Goal: Check status

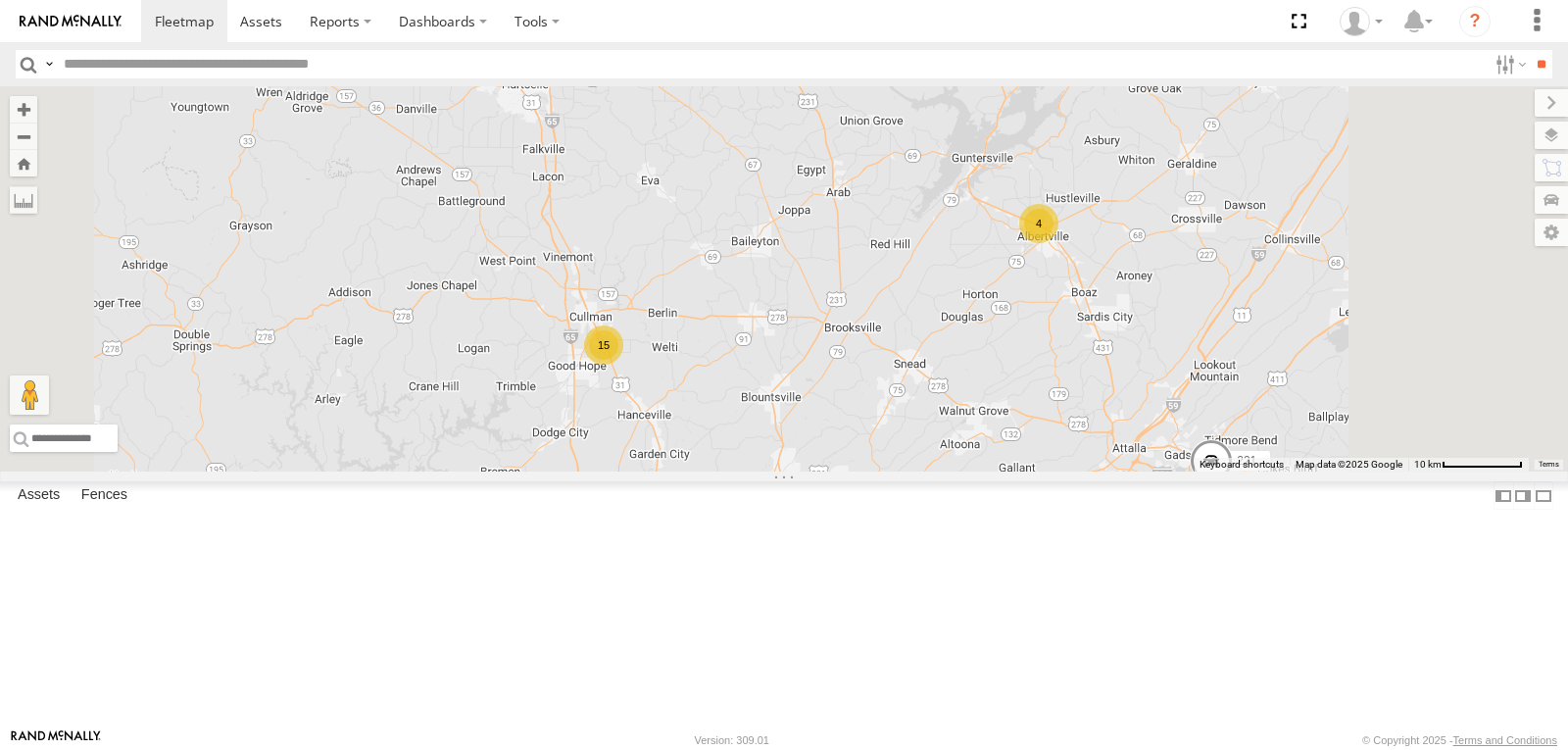
drag, startPoint x: 767, startPoint y: 254, endPoint x: 820, endPoint y: 476, distance: 228.7
click at [820, 471] on div "15 4 221" at bounding box center [784, 278] width 1568 height 385
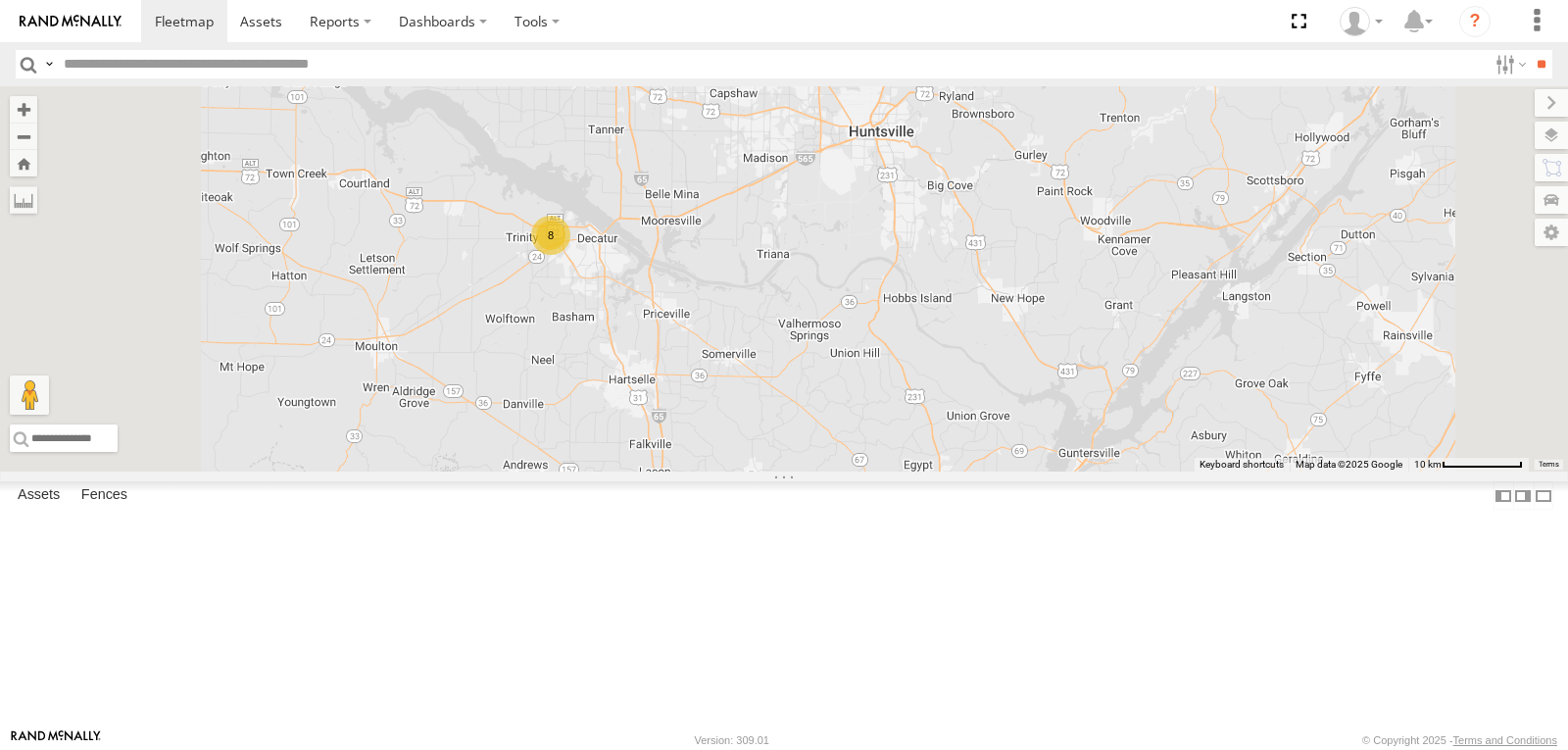
drag, startPoint x: 790, startPoint y: 393, endPoint x: 793, endPoint y: 407, distance: 14.0
click at [570, 255] on div "8" at bounding box center [550, 235] width 39 height 39
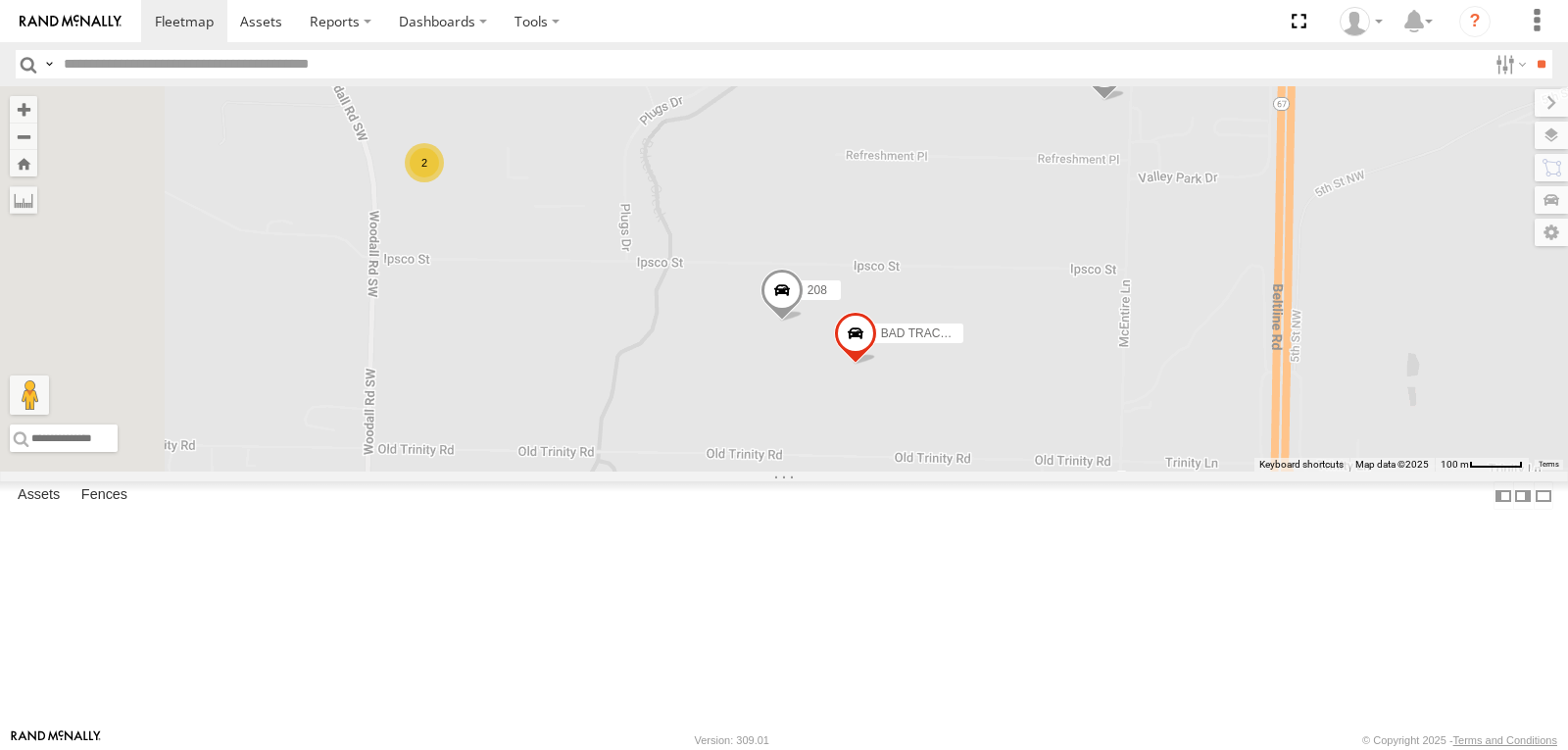
drag, startPoint x: 988, startPoint y: 435, endPoint x: 1209, endPoint y: 507, distance: 231.9
click at [1209, 471] on div "221 210 220 BAD TRACKER 208 2" at bounding box center [784, 278] width 1568 height 385
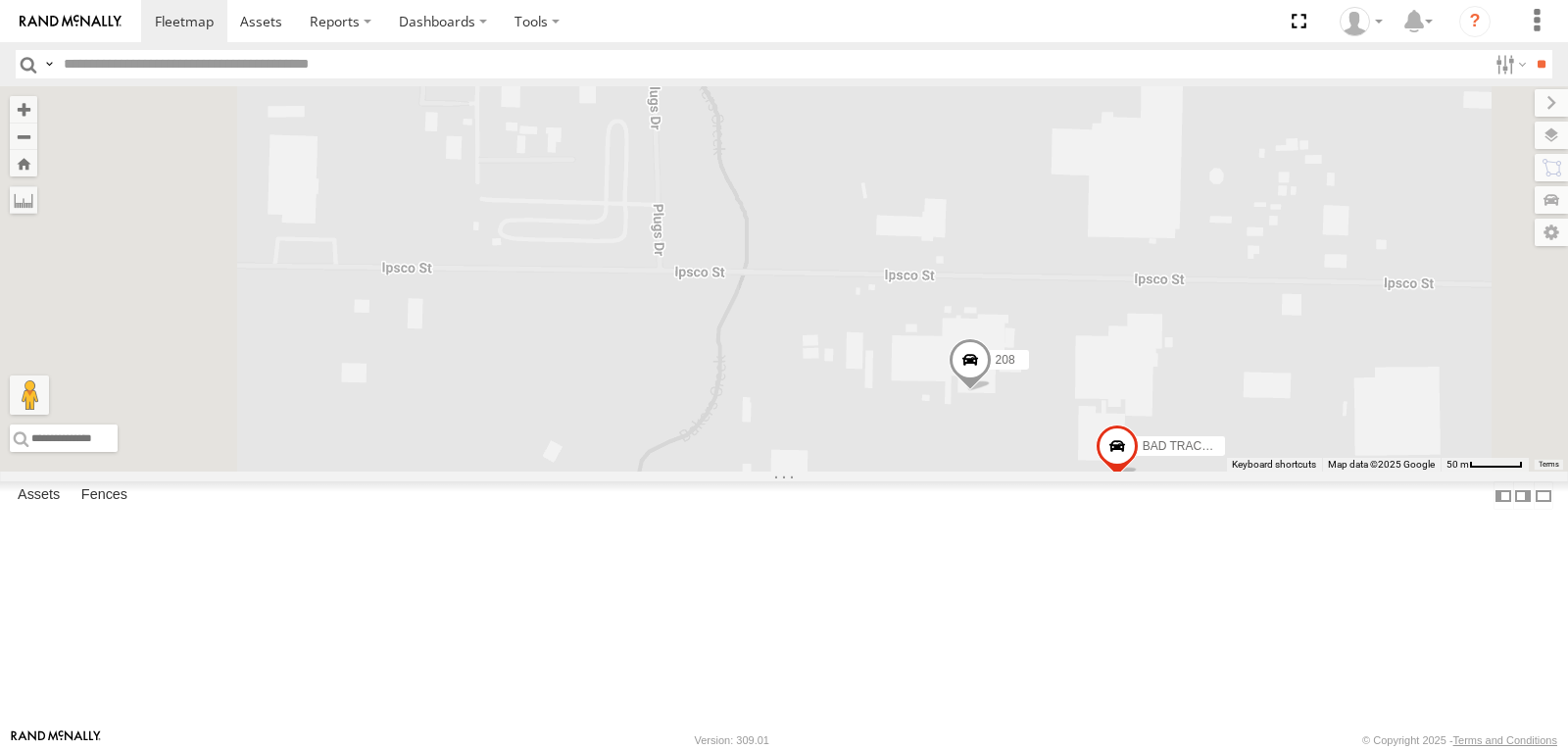
drag, startPoint x: 847, startPoint y: 382, endPoint x: 1049, endPoint y: 497, distance: 232.2
click at [1048, 471] on div "221 210 220 BAD TRACKER 208 1508" at bounding box center [784, 278] width 1568 height 385
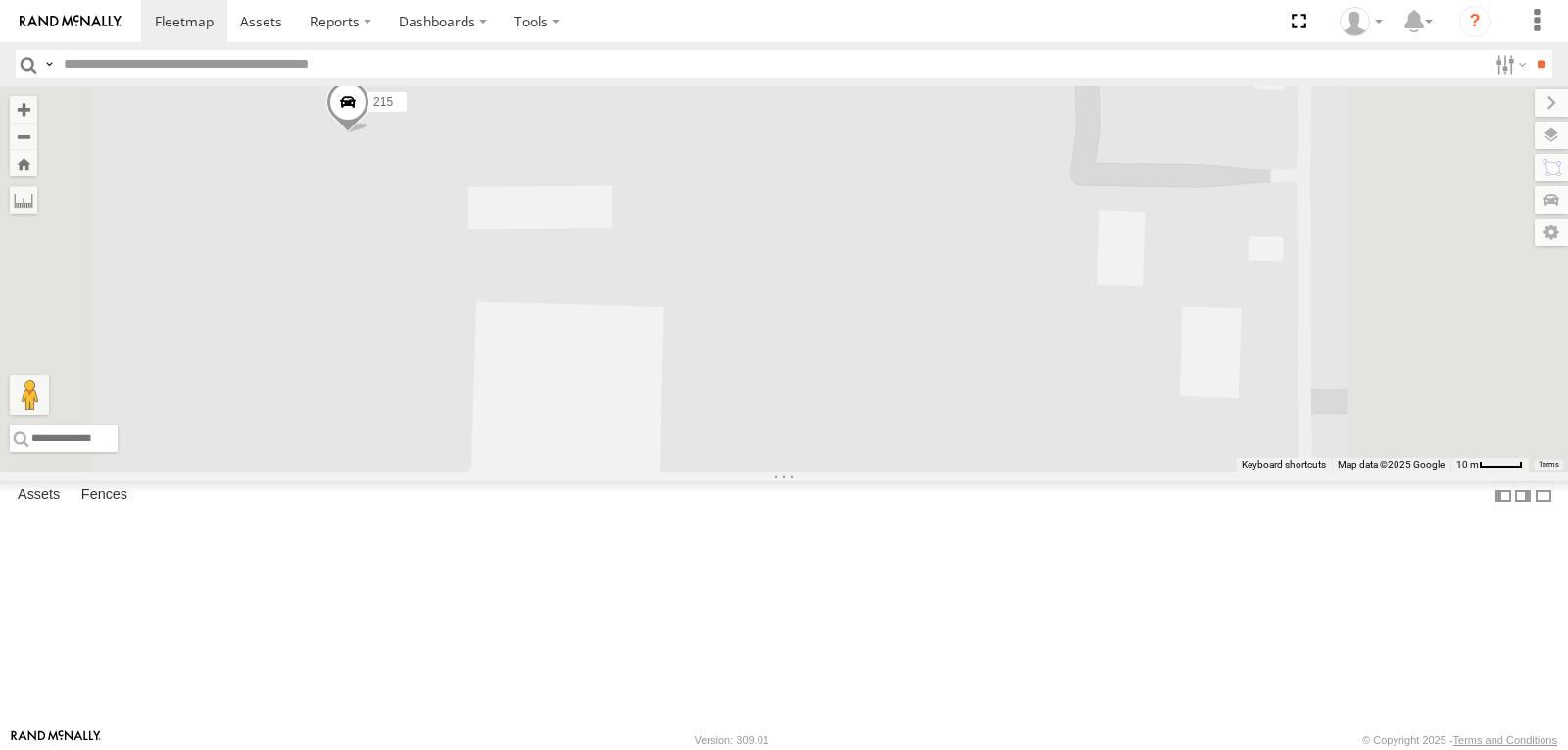
drag, startPoint x: 722, startPoint y: 311, endPoint x: 764, endPoint y: 401, distance: 99.1
click at [763, 400] on div "221 210 220 BAD TRACKER 208 1508 219 215 209" at bounding box center [784, 278] width 1568 height 385
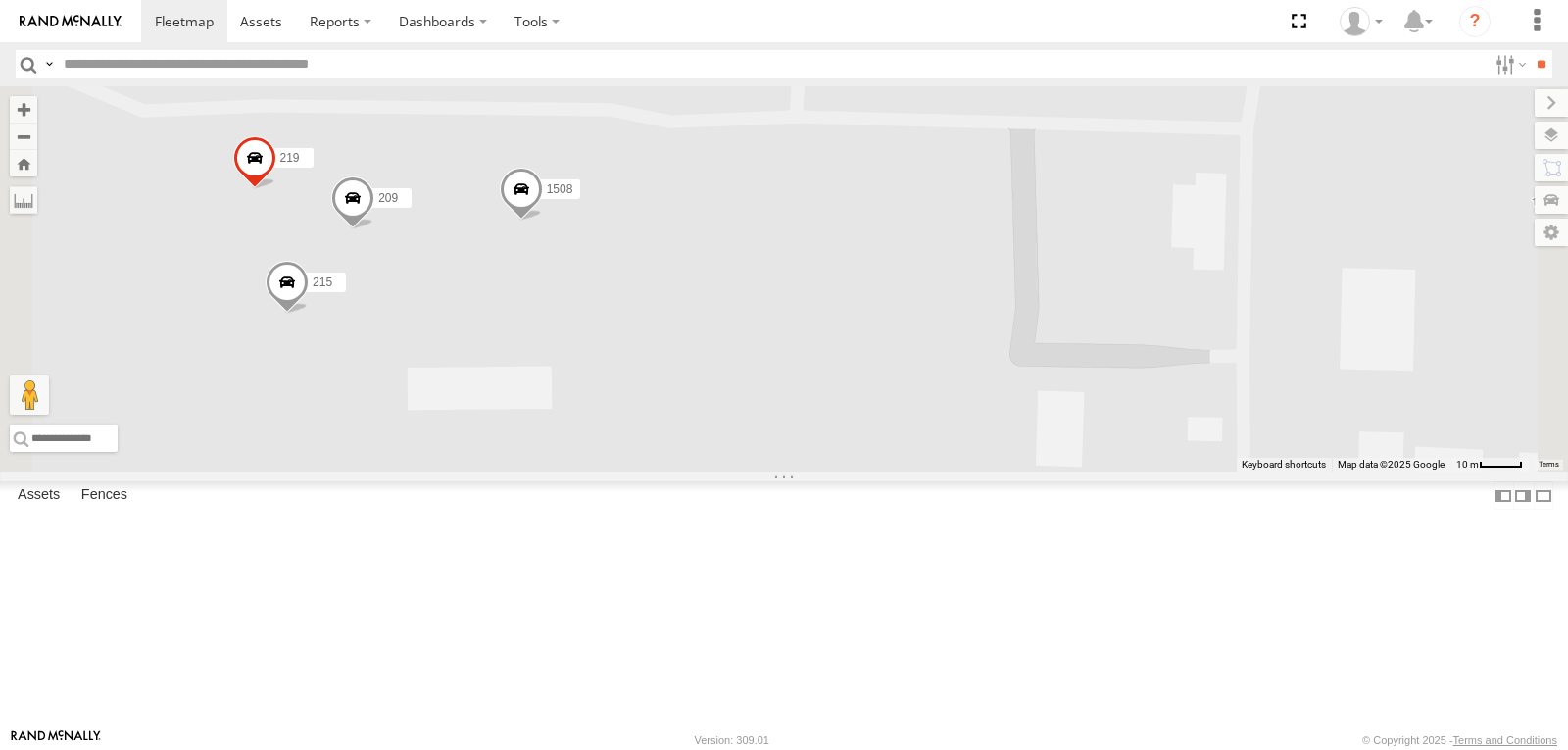
drag, startPoint x: 930, startPoint y: 382, endPoint x: 815, endPoint y: 463, distance: 140.8
click at [815, 463] on div "215 209 219 1508" at bounding box center [784, 278] width 1568 height 385
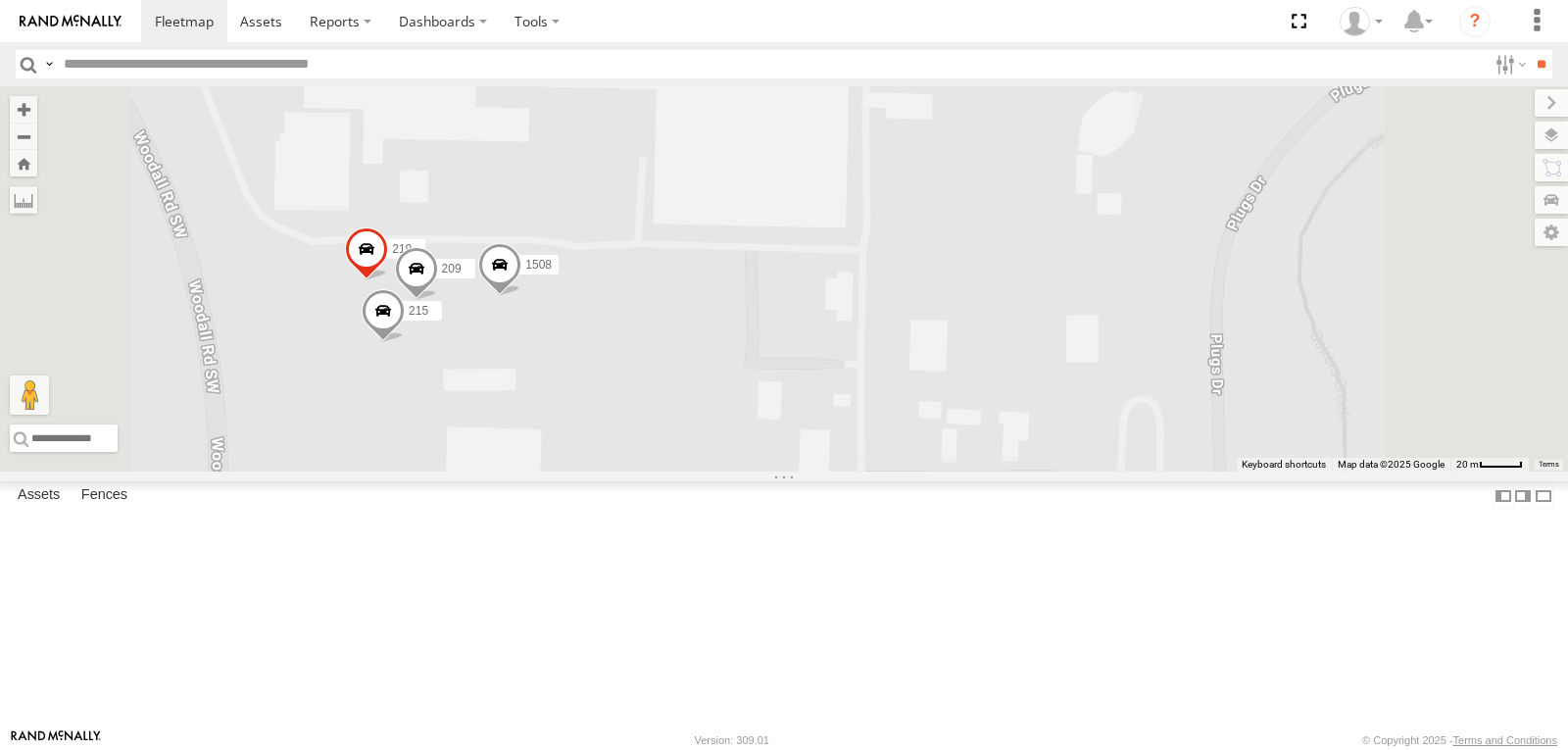
drag, startPoint x: 1069, startPoint y: 408, endPoint x: 951, endPoint y: 439, distance: 122.7
click at [951, 439] on div "215 209 219 1508 220" at bounding box center [784, 278] width 1568 height 385
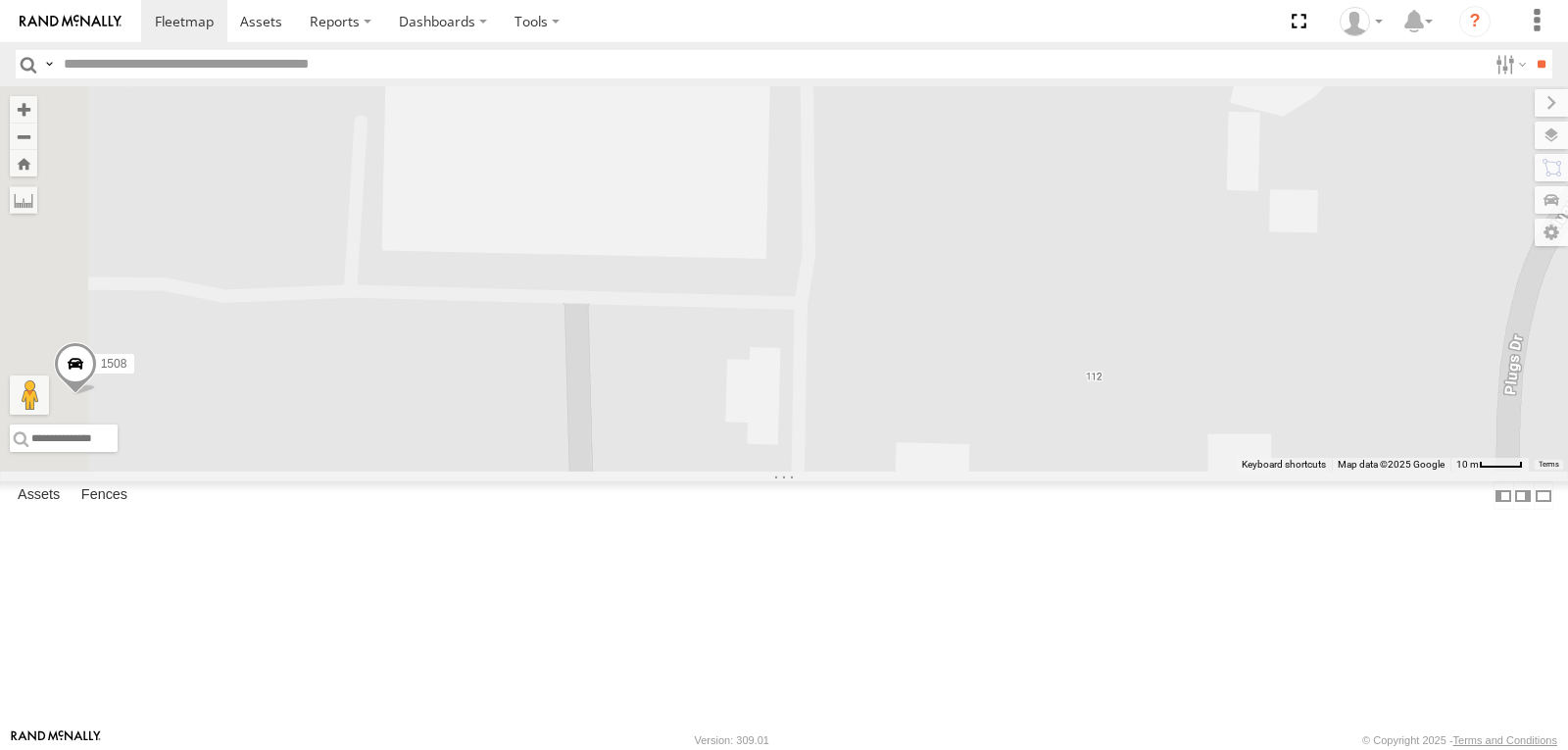
drag, startPoint x: 786, startPoint y: 403, endPoint x: 1092, endPoint y: 381, distance: 306.6
click at [1086, 384] on div "219 1508 220 208" at bounding box center [784, 278] width 1568 height 385
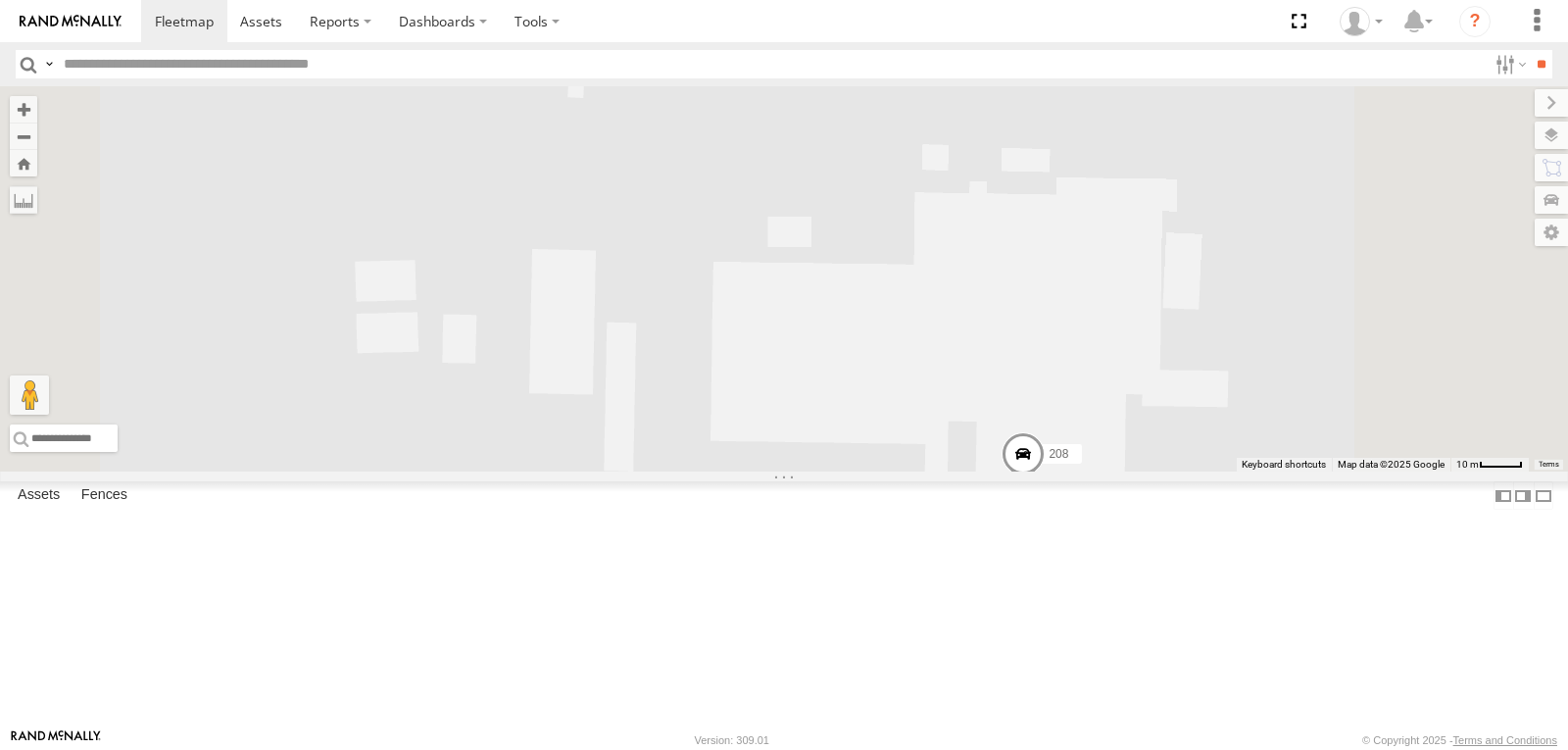
drag, startPoint x: 1352, startPoint y: 591, endPoint x: 1299, endPoint y: 434, distance: 165.5
click at [1301, 459] on div "220 208 BAD TRACKER 219 1508" at bounding box center [784, 278] width 1568 height 385
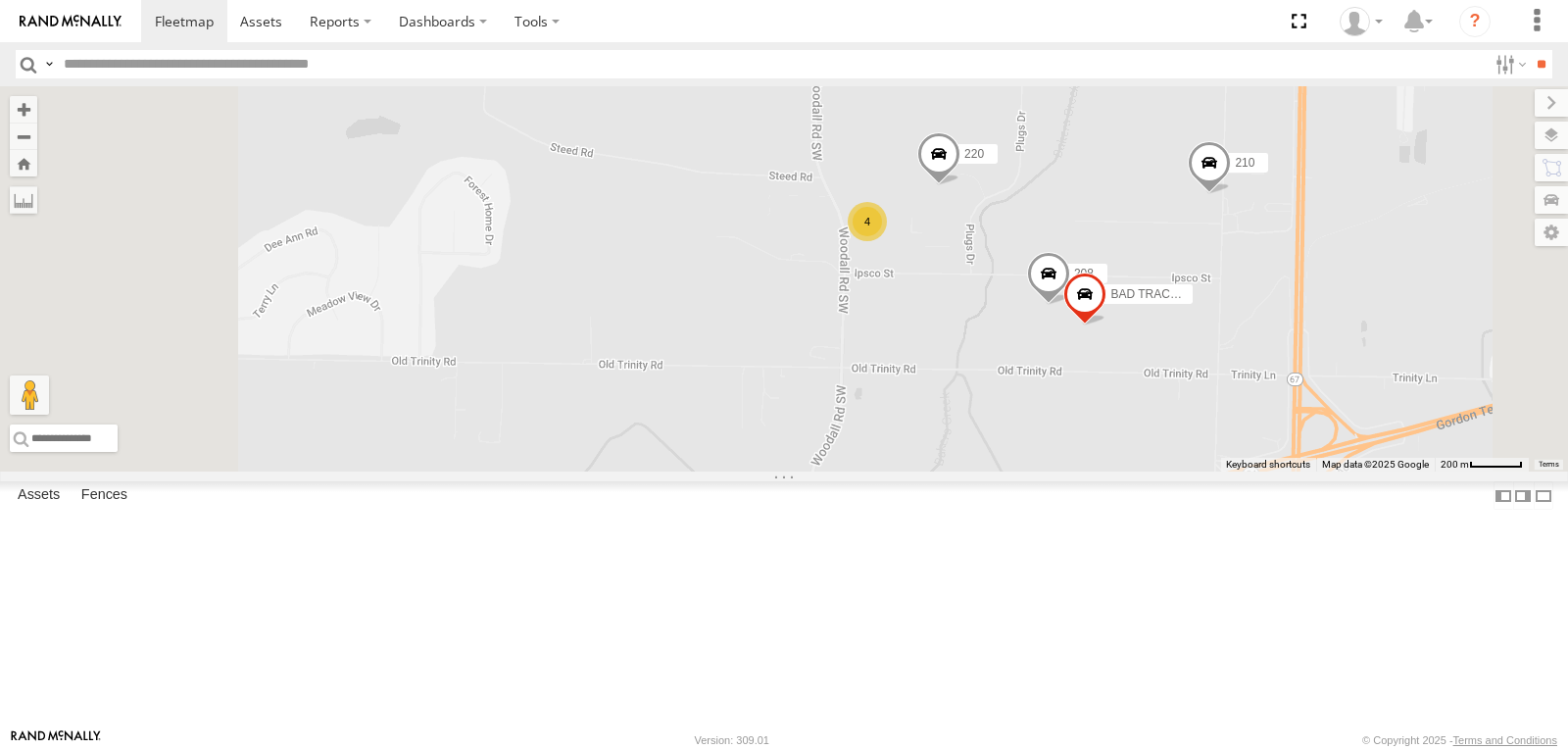
scroll to position [98, 0]
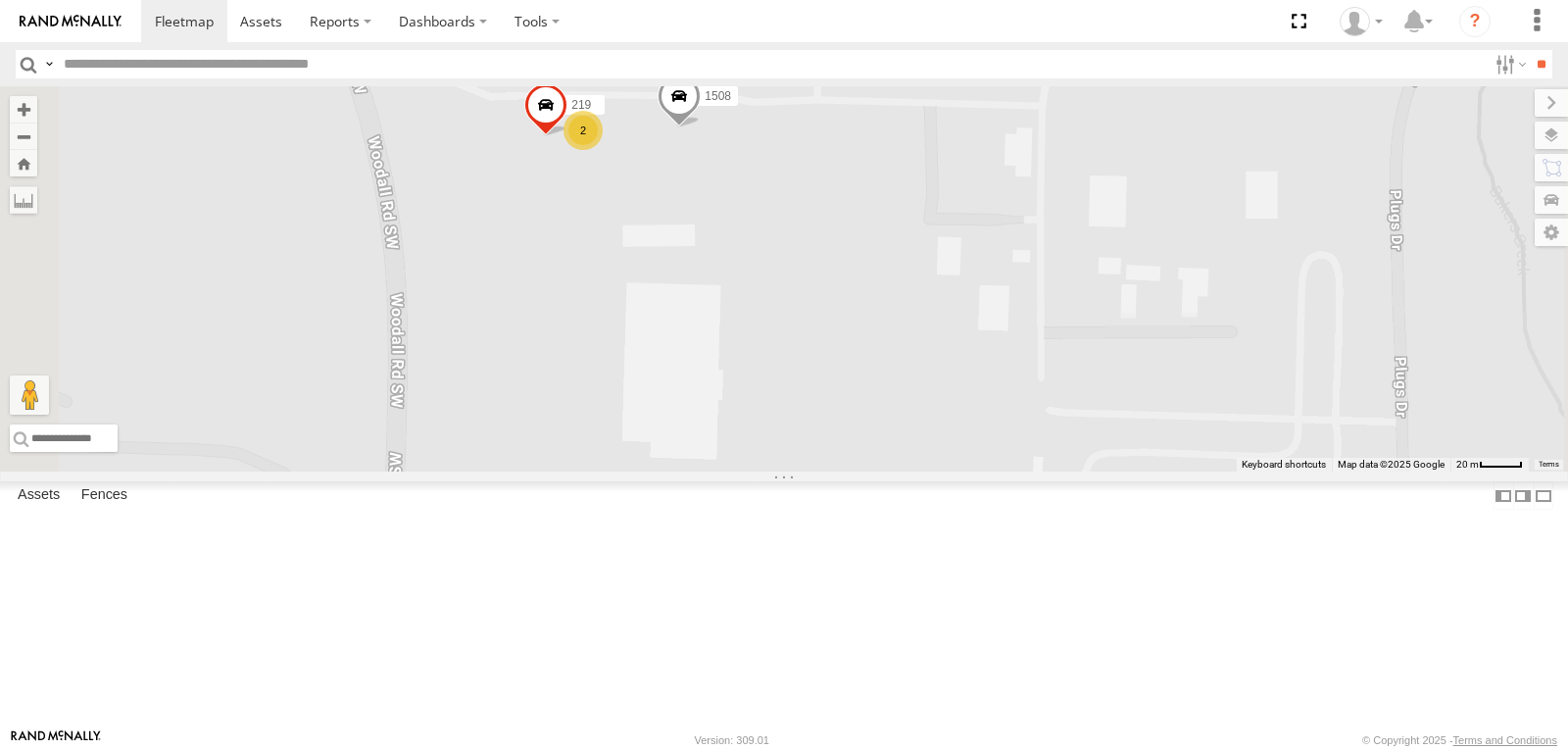
drag, startPoint x: 871, startPoint y: 257, endPoint x: 861, endPoint y: 334, distance: 78.2
click at [861, 334] on div "220 210 BAD TRACKER 208 1508 2 219" at bounding box center [784, 278] width 1568 height 385
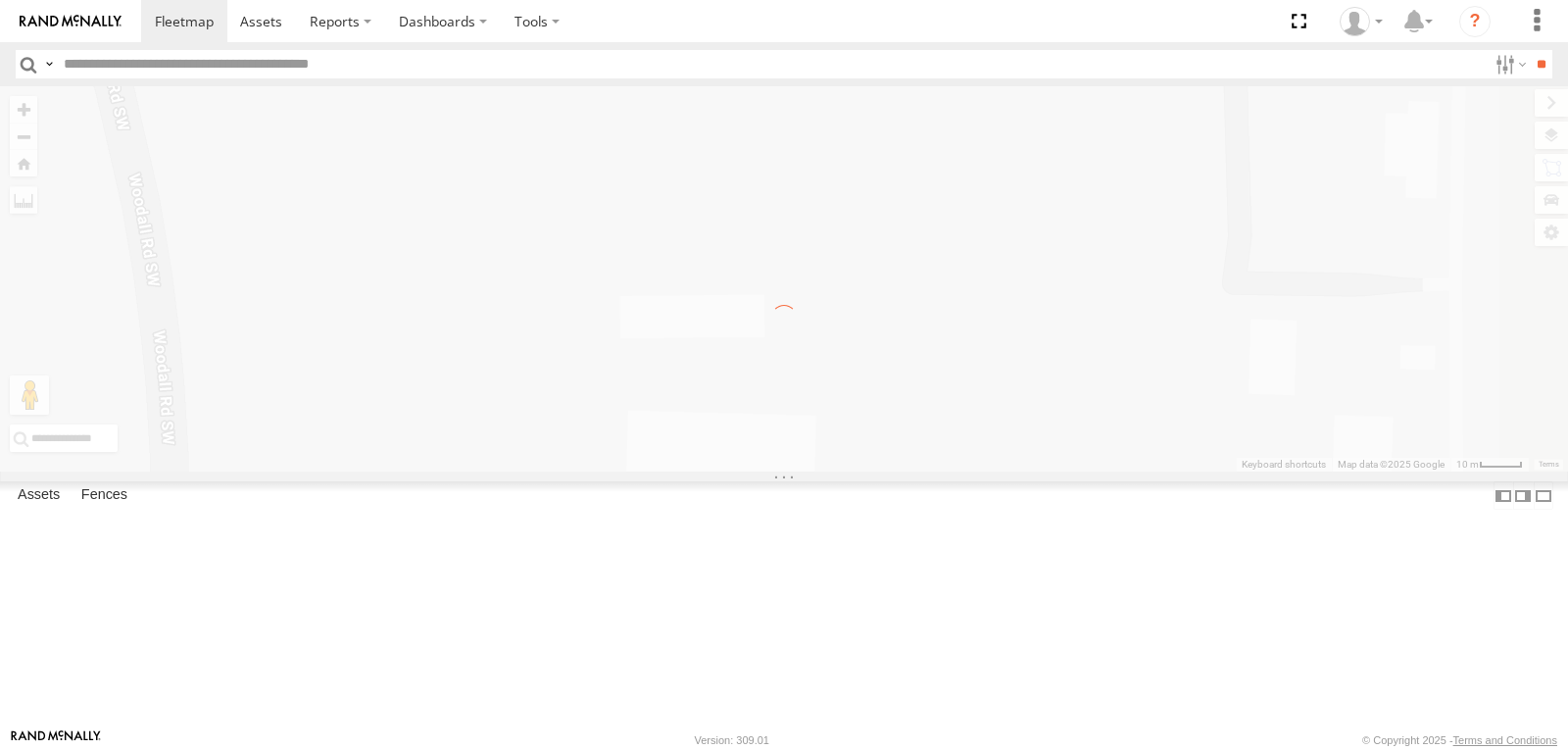
scroll to position [0, 0]
